Goal: Information Seeking & Learning: Learn about a topic

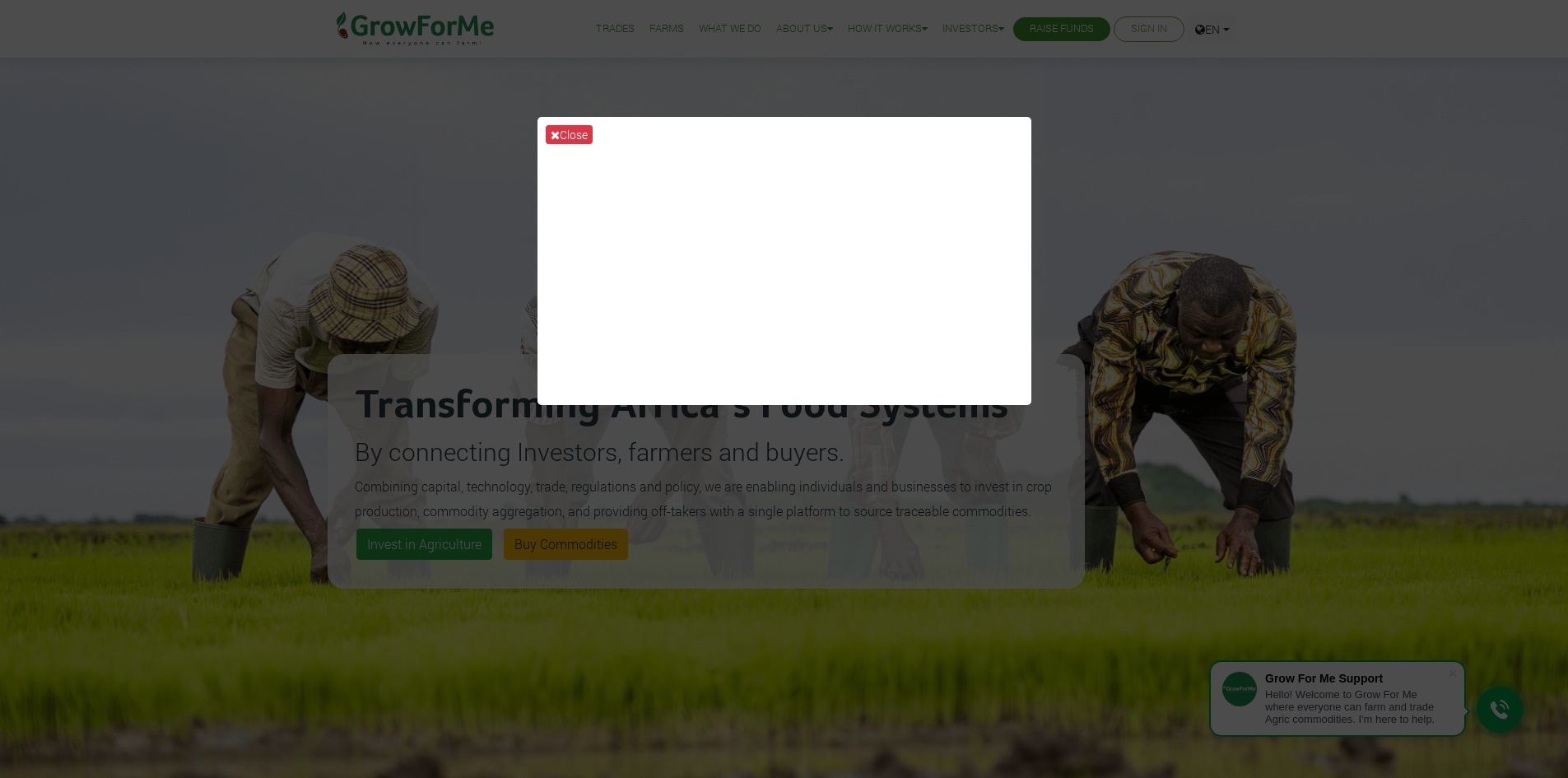
drag, startPoint x: 1275, startPoint y: 400, endPoint x: 1339, endPoint y: 387, distance: 65.3
click at [1282, 398] on div "Close" at bounding box center [784, 389] width 1568 height 778
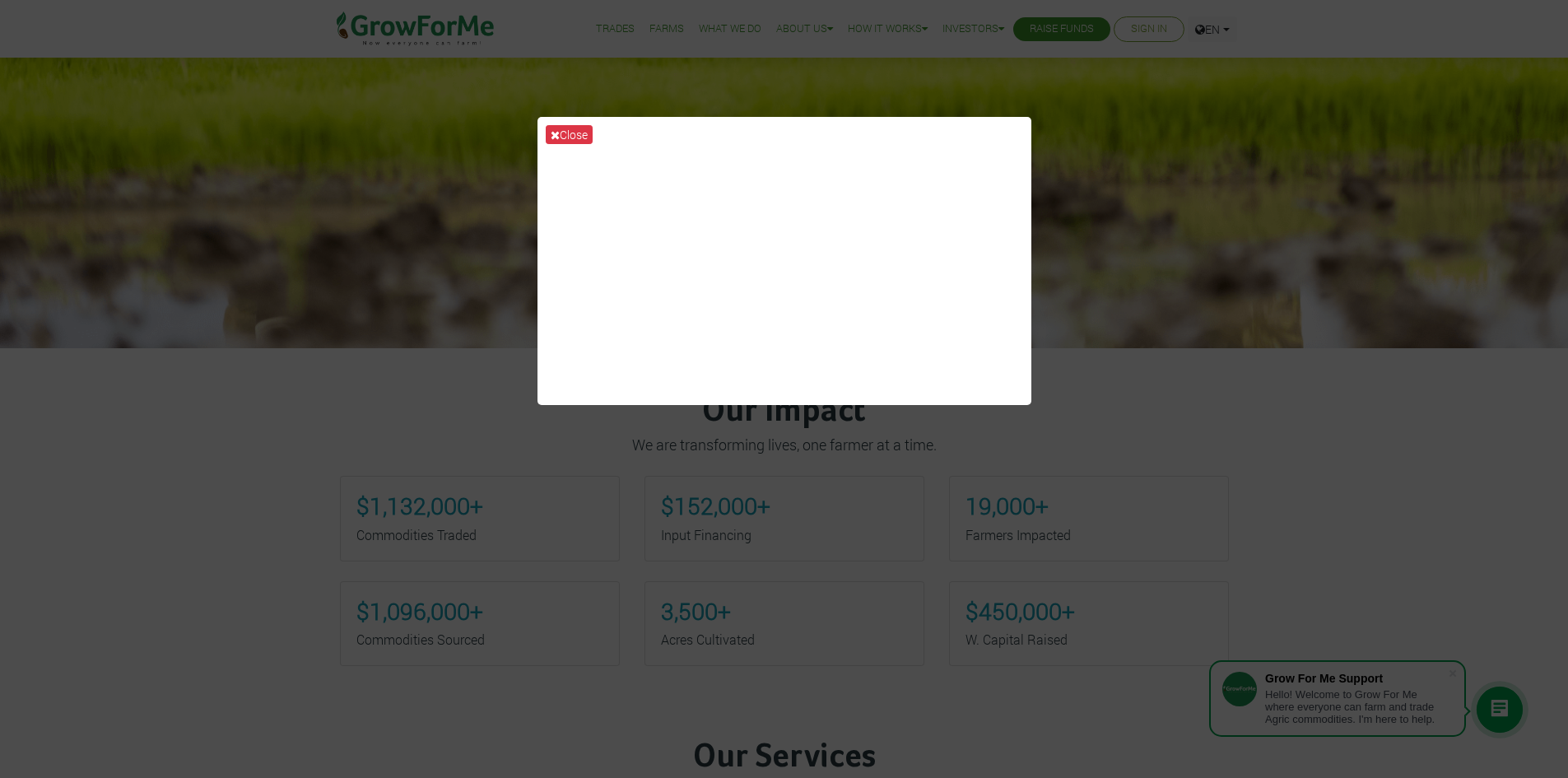
scroll to position [567, 0]
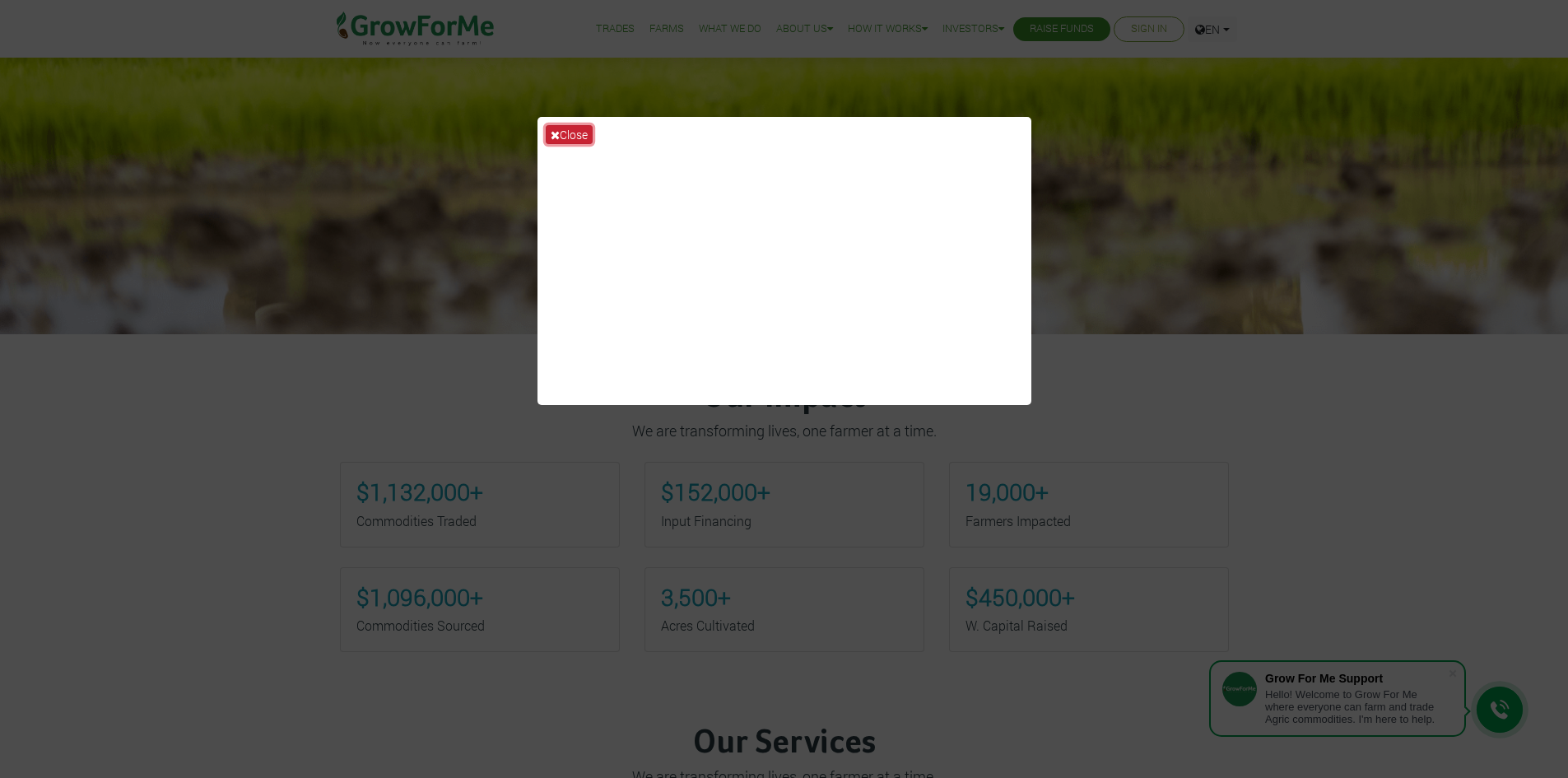
click at [567, 139] on button "Close" at bounding box center [570, 134] width 47 height 19
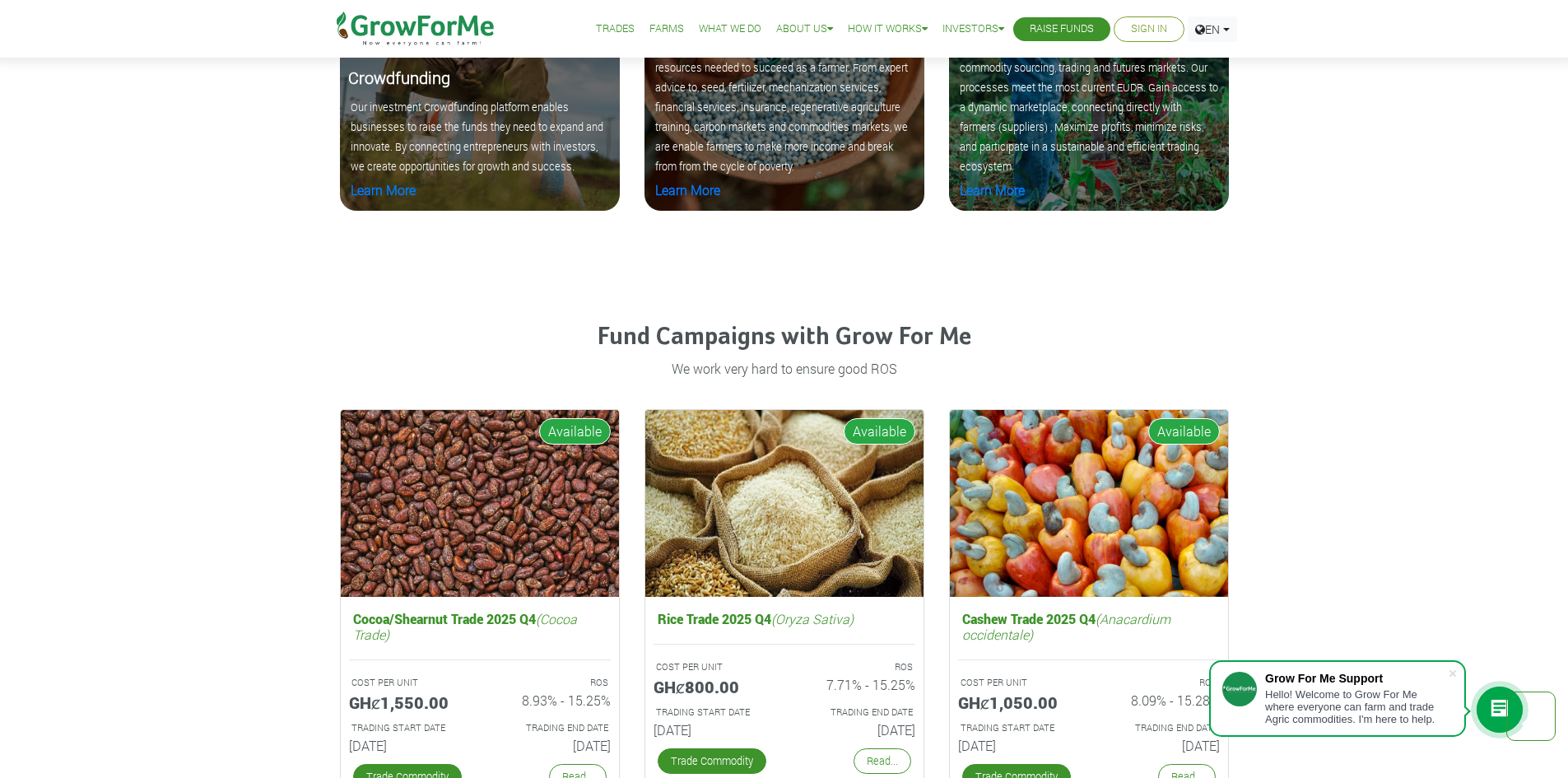
scroll to position [2166, 0]
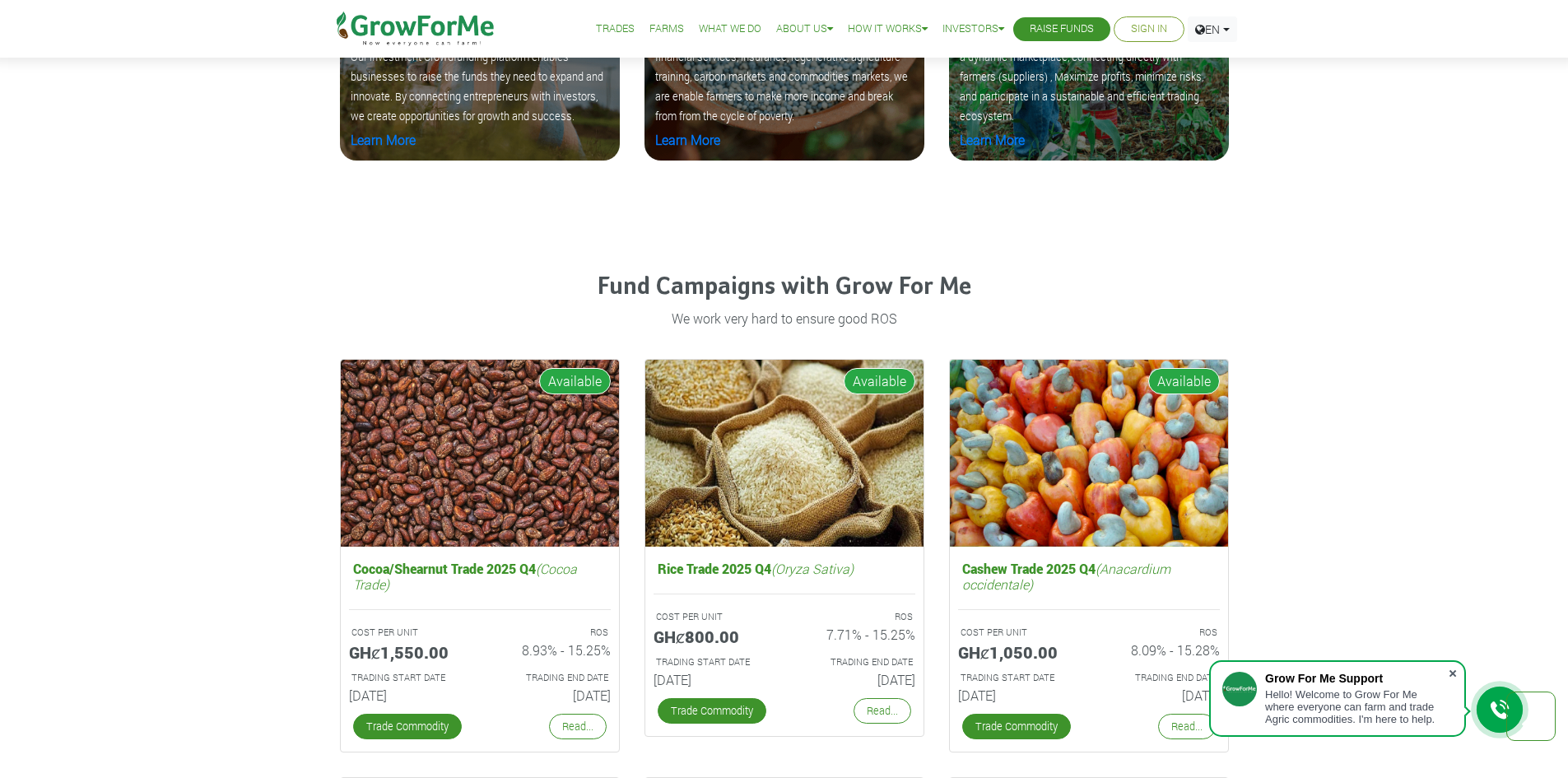
click at [1455, 677] on span at bounding box center [1453, 673] width 16 height 16
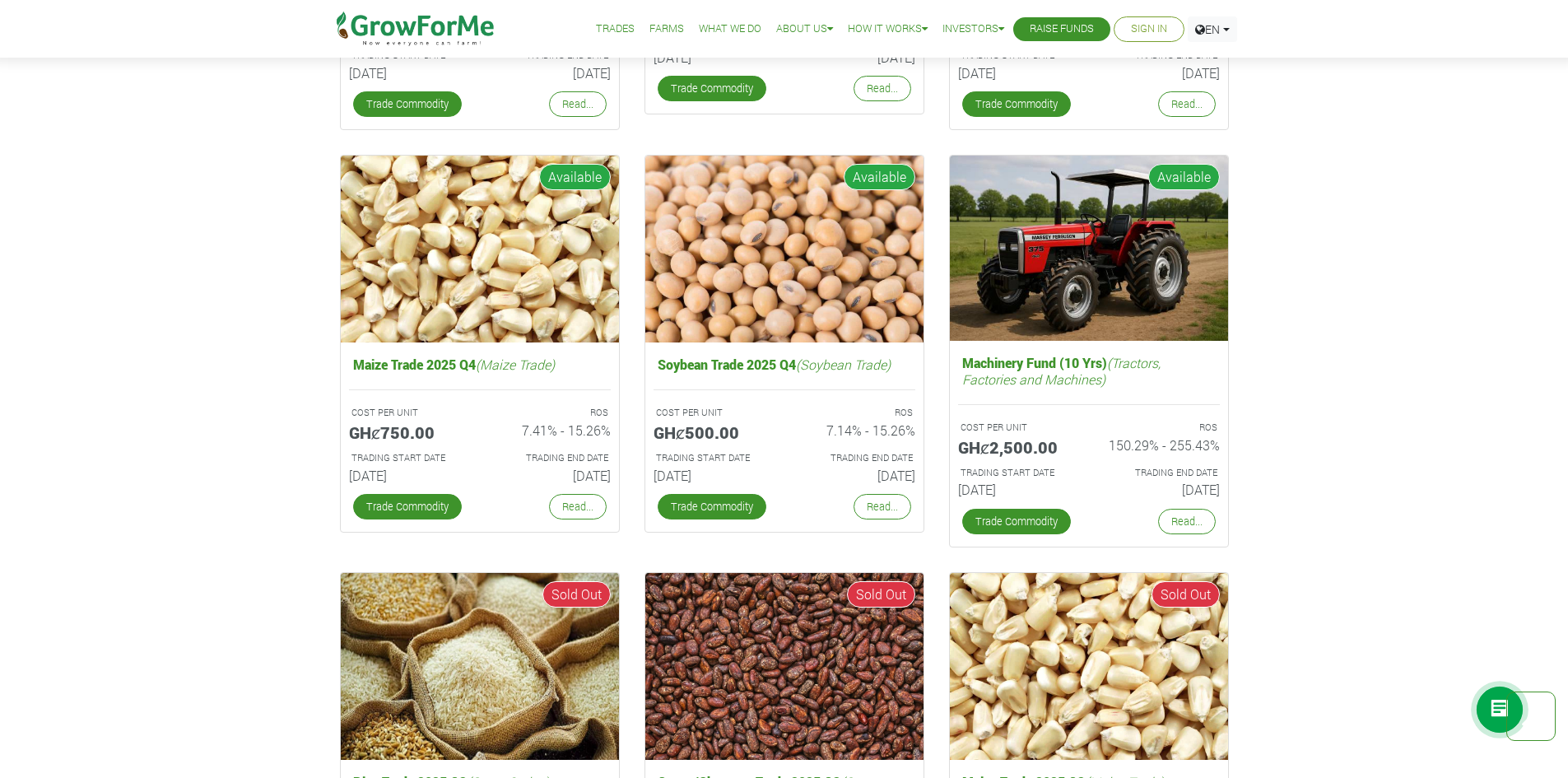
scroll to position [2773, 0]
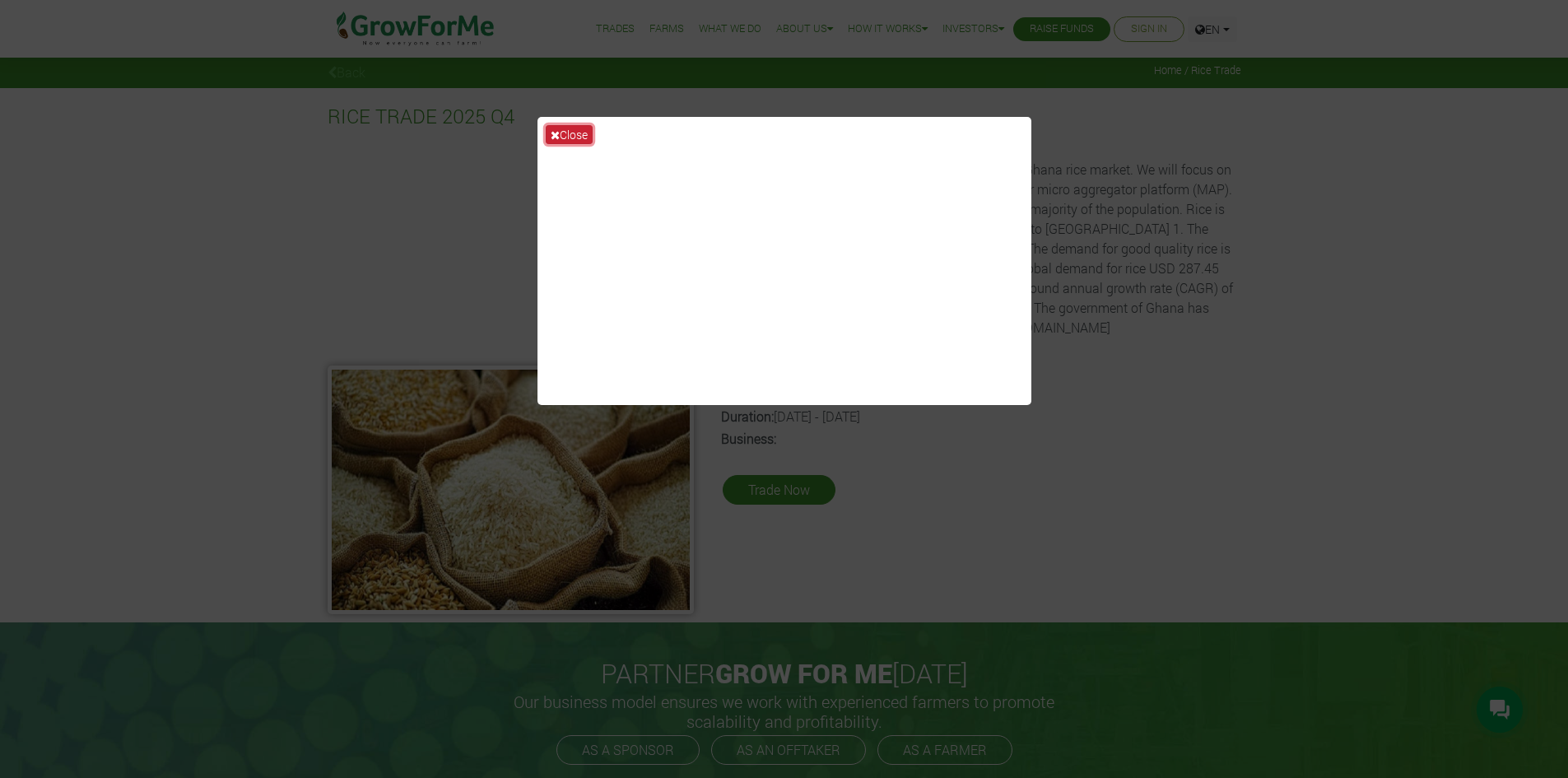
click at [560, 135] on button "Close" at bounding box center [570, 134] width 47 height 19
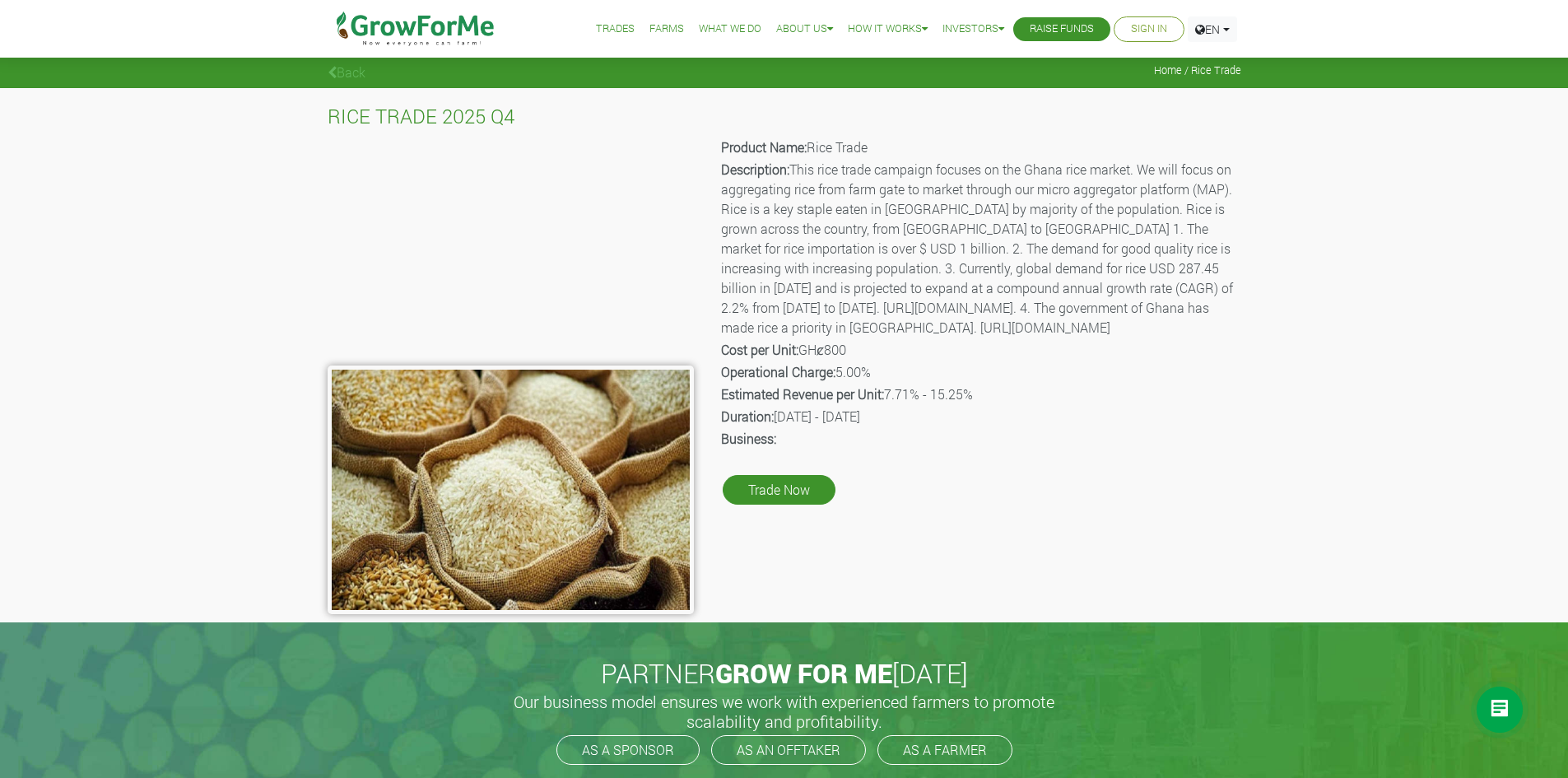
click at [652, 28] on link "Farms" at bounding box center [666, 29] width 35 height 17
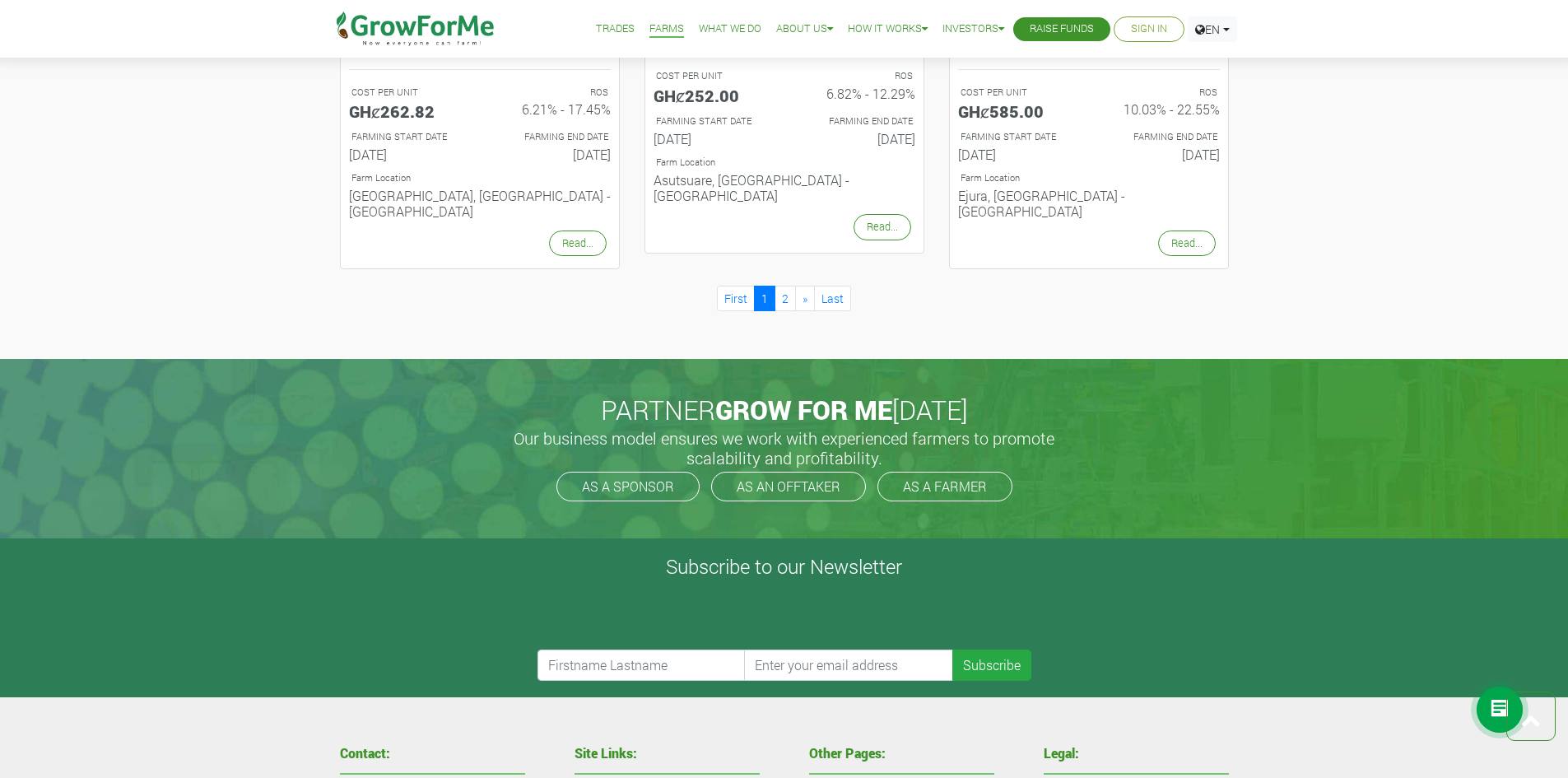
scroll to position [1885, 0]
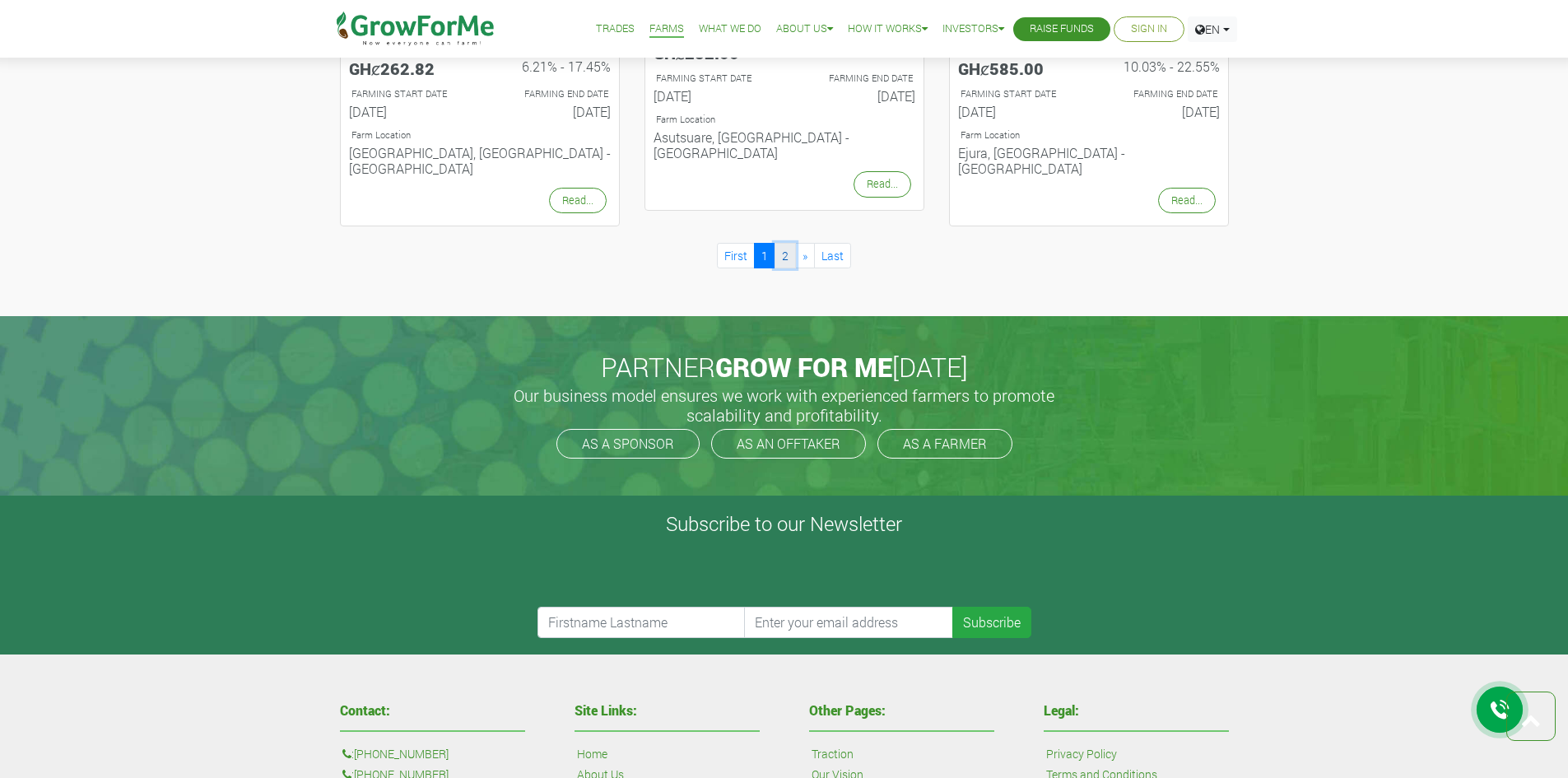
click at [788, 243] on link "2" at bounding box center [785, 256] width 22 height 26
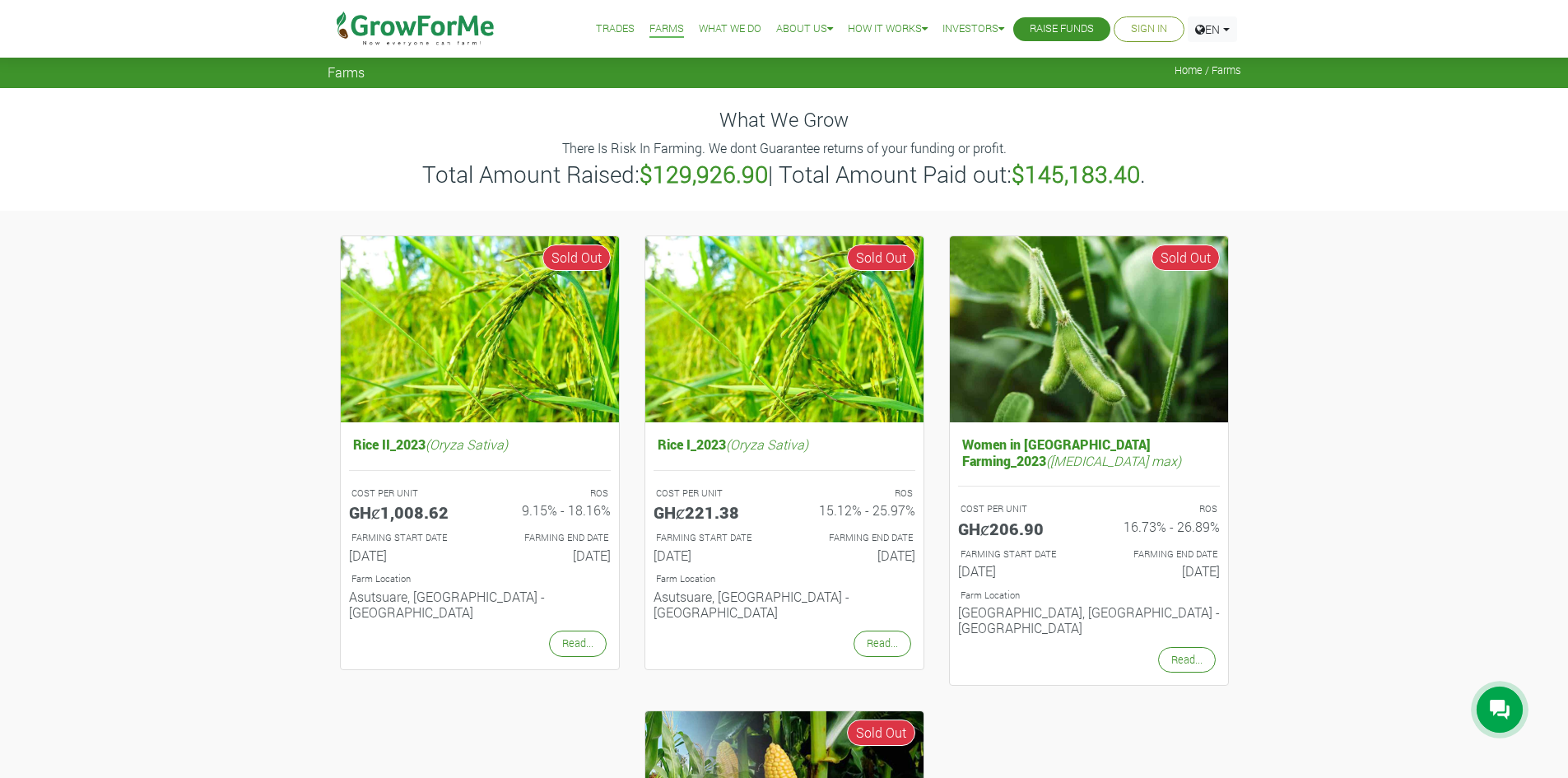
click at [699, 27] on link "What We Do" at bounding box center [731, 29] width 62 height 17
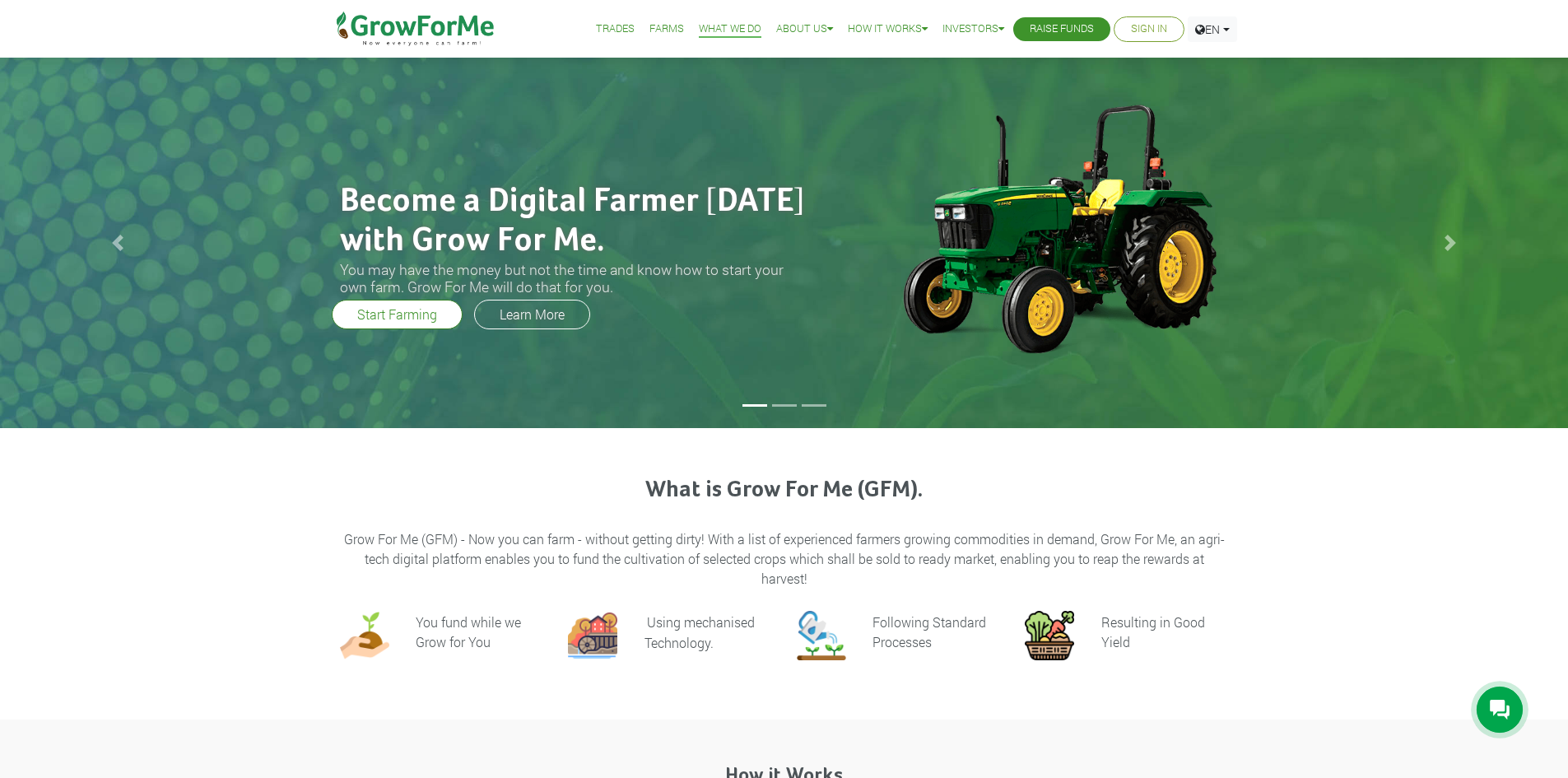
click at [446, 22] on img at bounding box center [416, 28] width 168 height 58
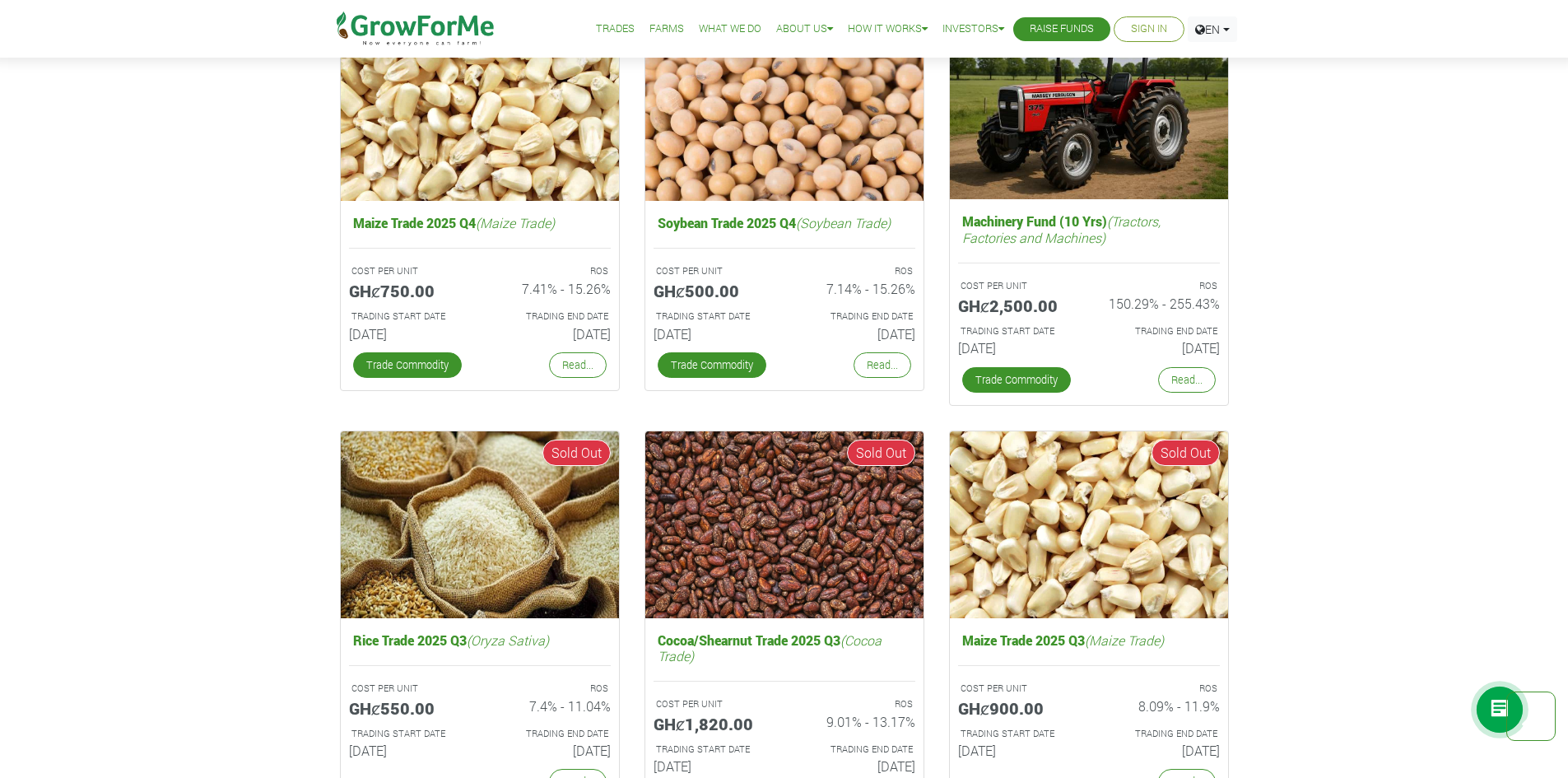
scroll to position [2998, 0]
